Goal: Information Seeking & Learning: Learn about a topic

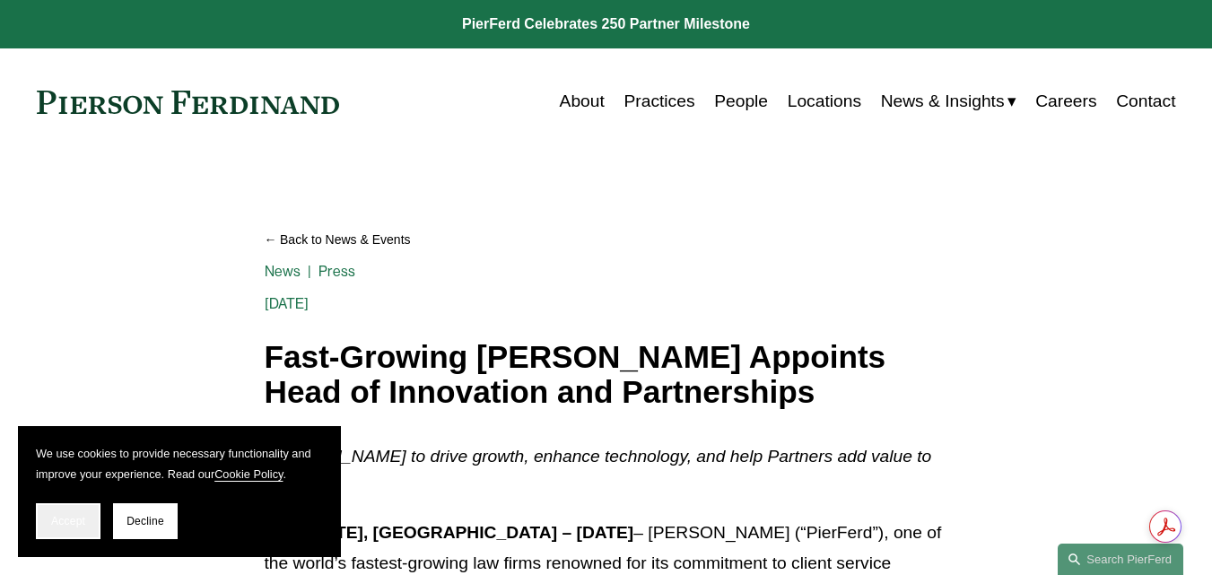
click at [62, 521] on span "Accept" at bounding box center [68, 521] width 34 height 13
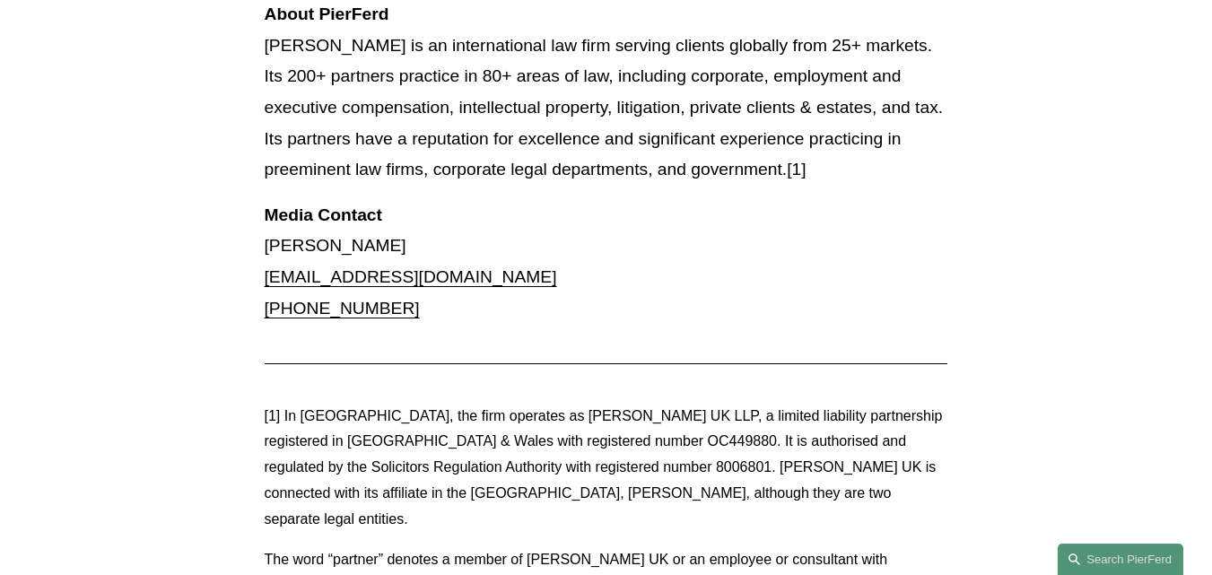
scroll to position [1722, 0]
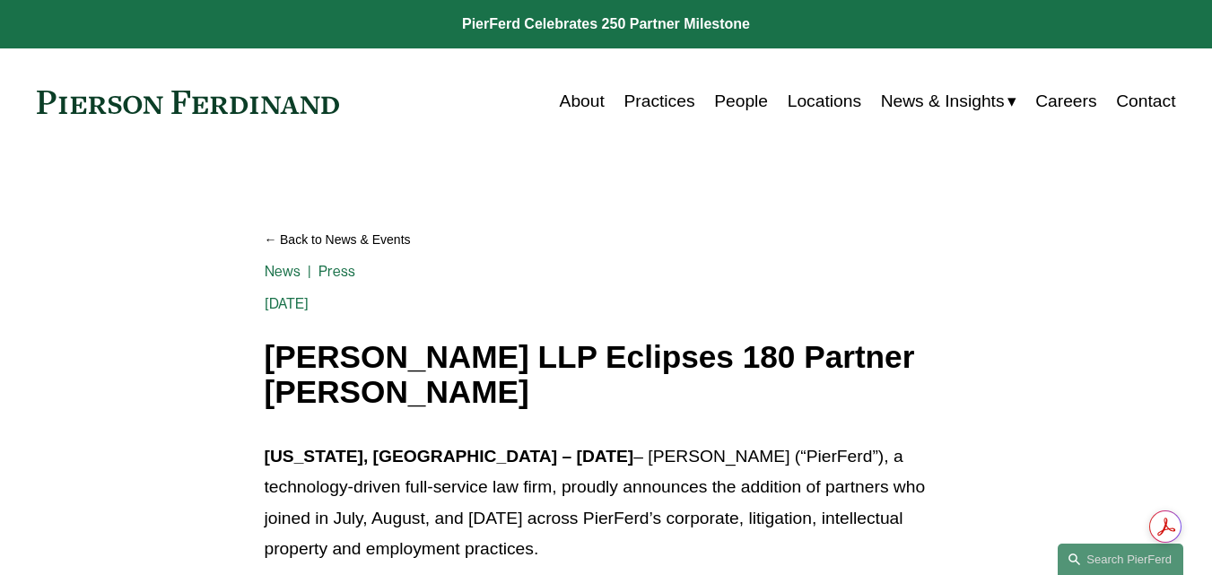
click at [574, 28] on link at bounding box center [606, 24] width 1212 height 48
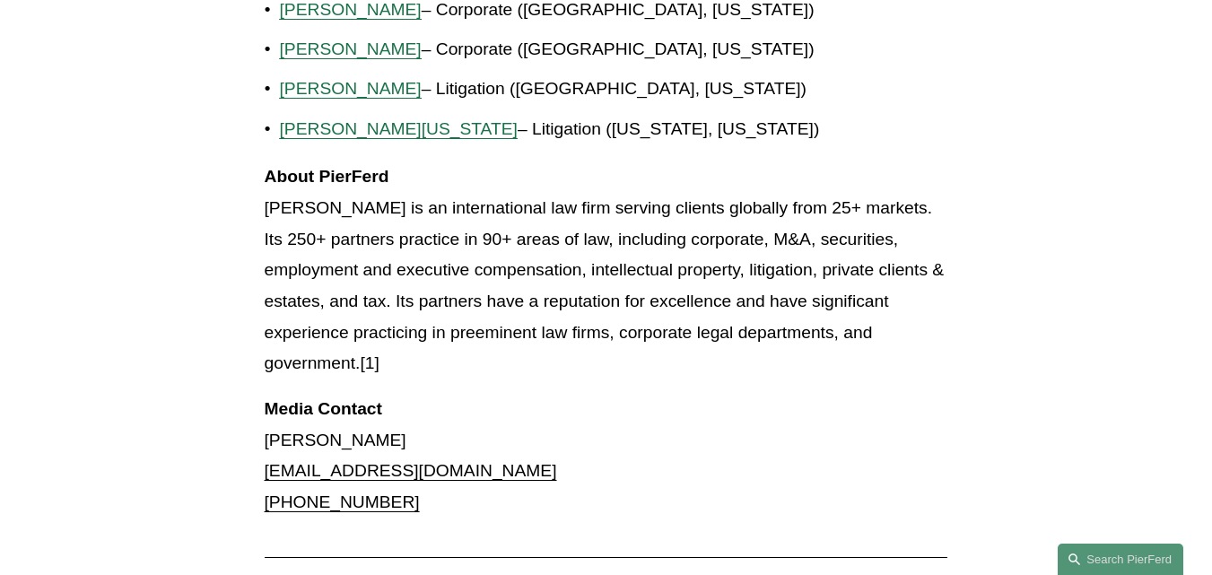
scroll to position [2153, 0]
